Goal: Information Seeking & Learning: Learn about a topic

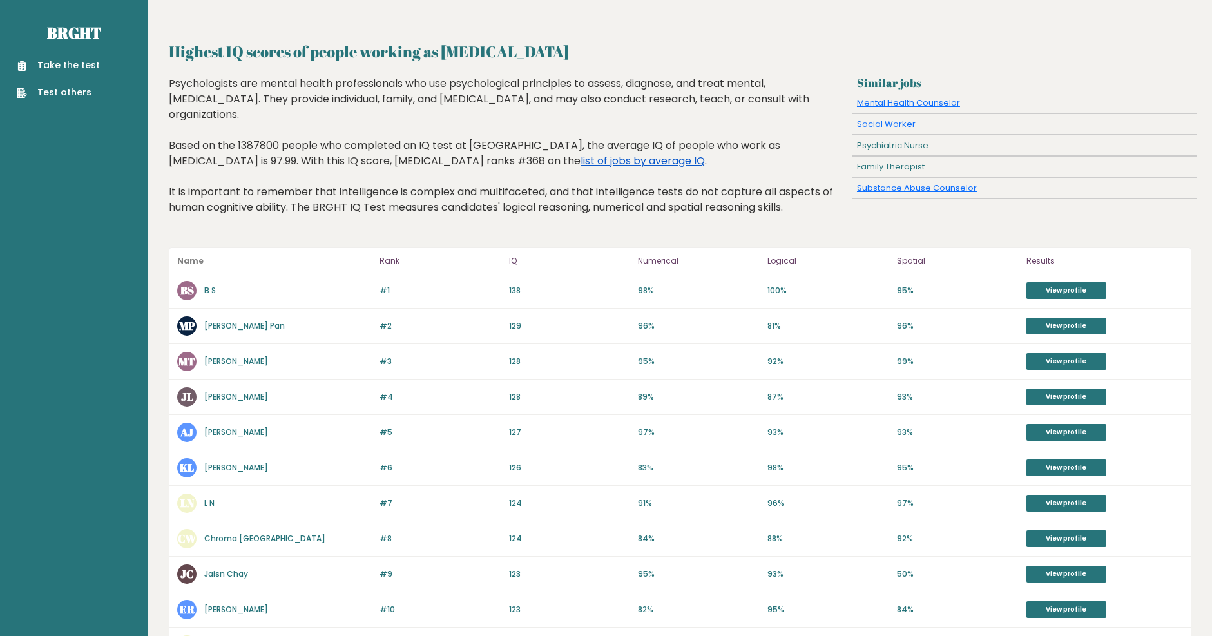
click at [580, 162] on link "list of jobs by average IQ" at bounding box center [642, 160] width 124 height 15
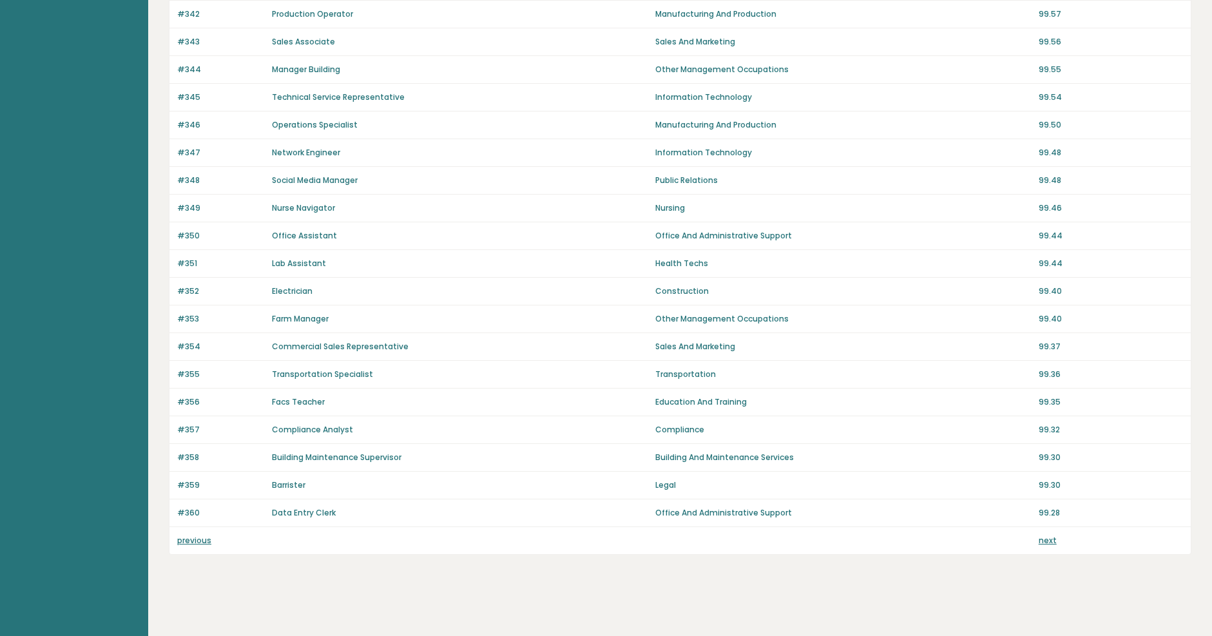
scroll to position [728, 0]
click at [1052, 539] on link "next" at bounding box center [1047, 538] width 18 height 11
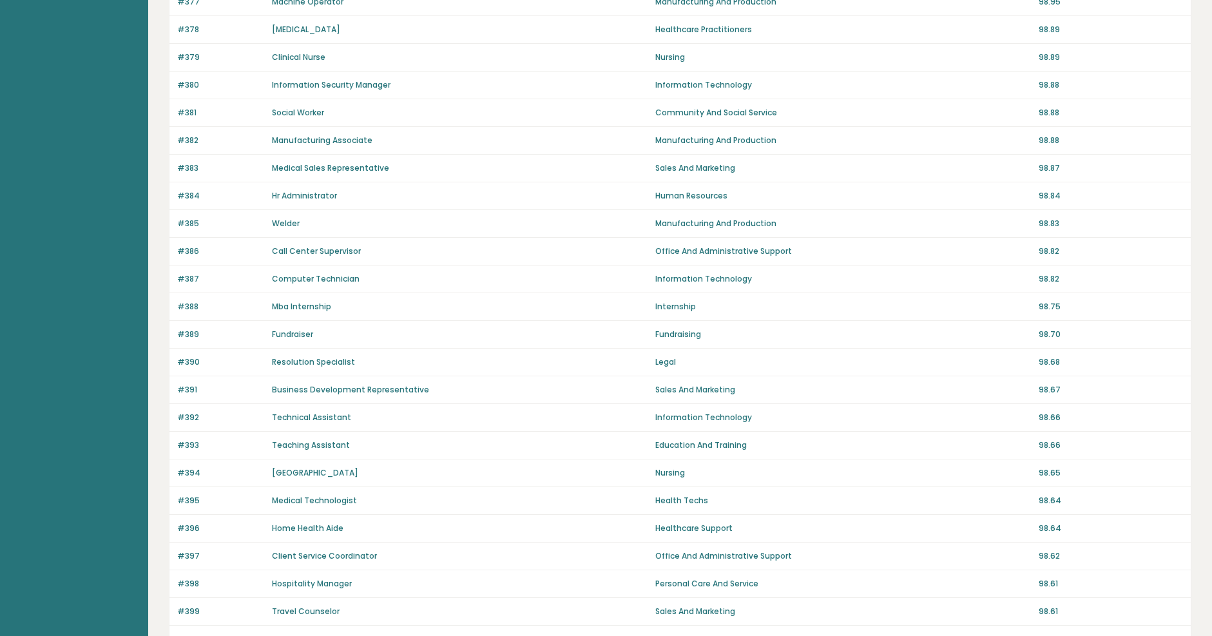
scroll to position [728, 0]
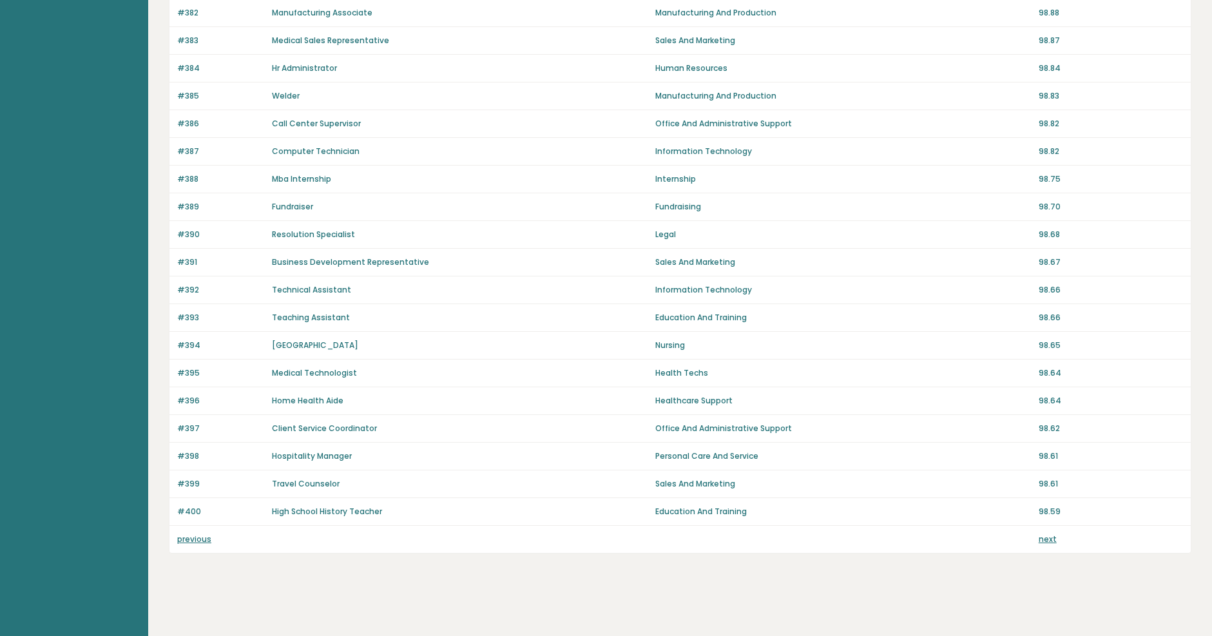
click at [1048, 540] on link "next" at bounding box center [1047, 538] width 18 height 11
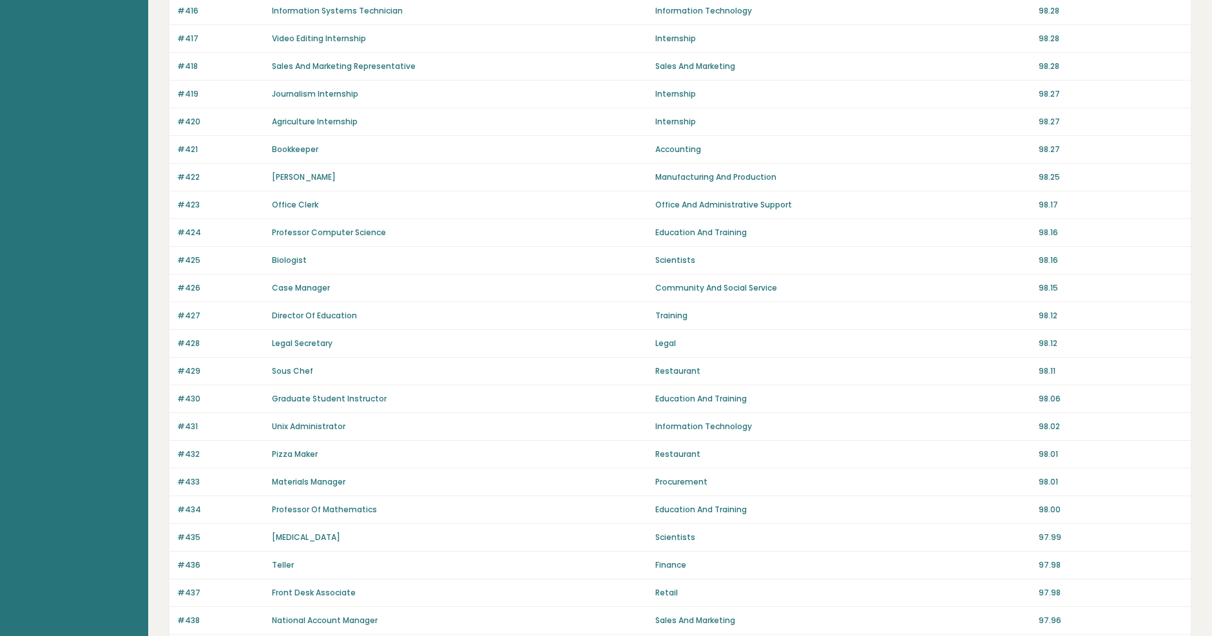
scroll to position [728, 0]
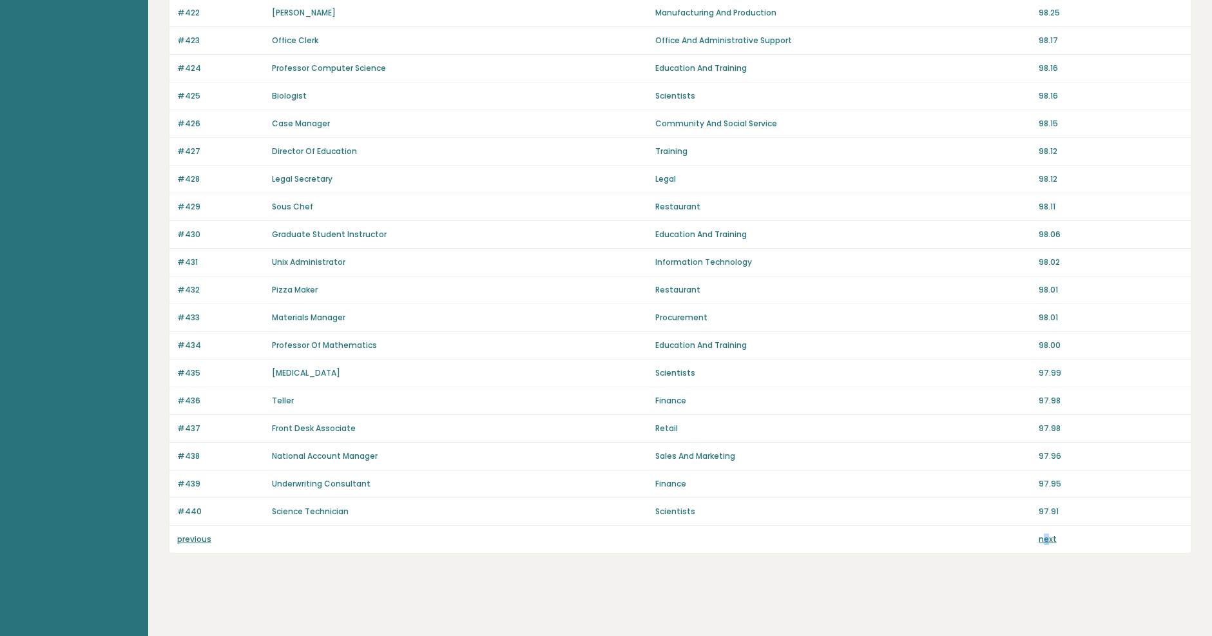
click at [1047, 530] on div "previous next" at bounding box center [679, 539] width 1021 height 27
drag, startPoint x: 1047, startPoint y: 530, endPoint x: 1045, endPoint y: 537, distance: 6.7
click at [1045, 535] on link "next" at bounding box center [1047, 538] width 18 height 11
